Goal: Transaction & Acquisition: Purchase product/service

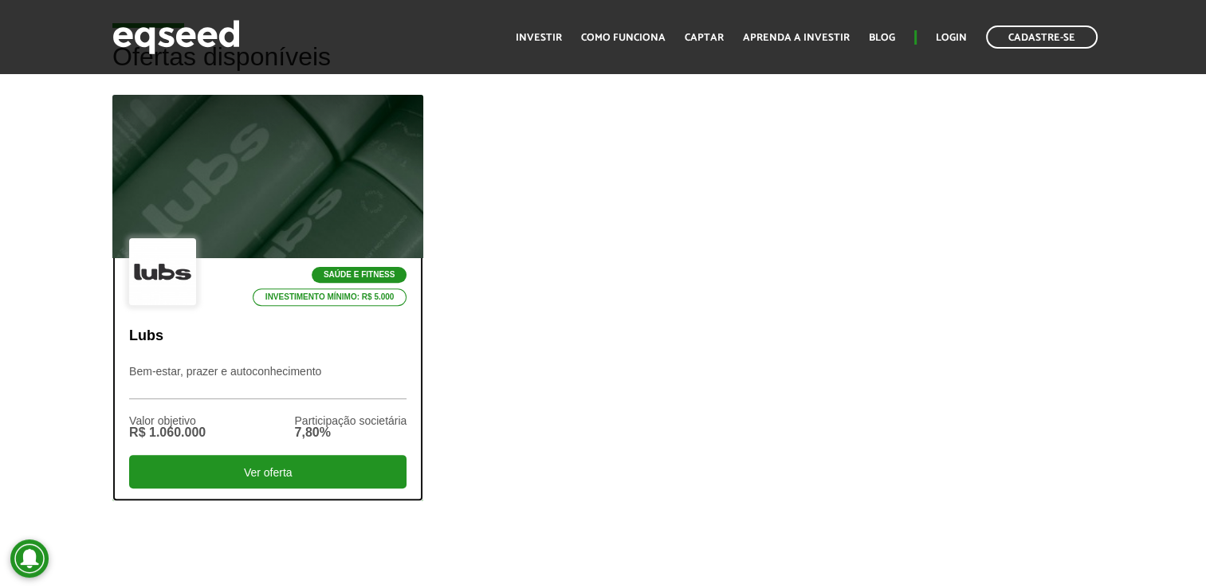
click at [286, 196] on div at bounding box center [267, 177] width 373 height 196
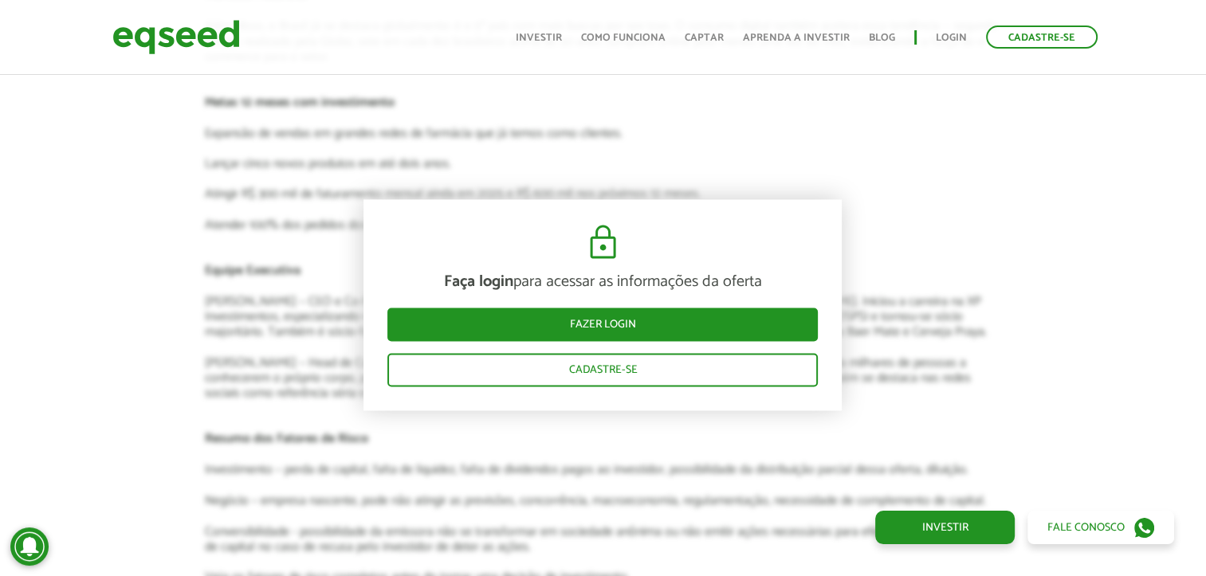
scroll to position [2550, 0]
